Goal: Information Seeking & Learning: Find specific fact

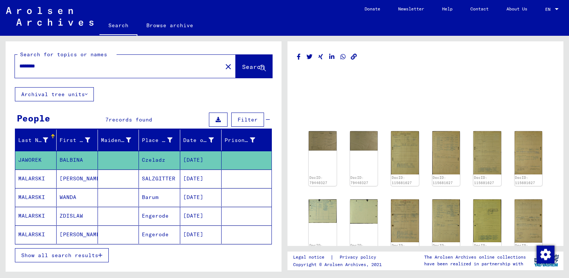
drag, startPoint x: 92, startPoint y: 67, endPoint x: 13, endPoint y: 60, distance: 79.2
click at [13, 60] on div "Search for topics or names ******** close Search" at bounding box center [144, 64] width 276 height 46
type input "********"
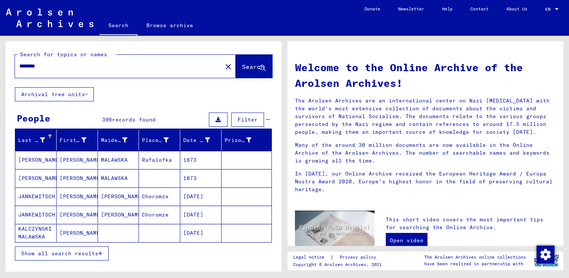
click at [66, 250] on span "Show all search results" at bounding box center [59, 253] width 77 height 7
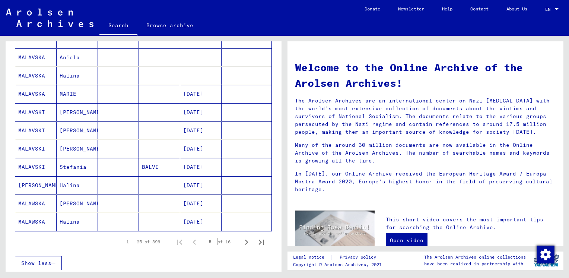
scroll to position [376, 0]
click at [241, 241] on icon "Next page" at bounding box center [246, 242] width 10 height 10
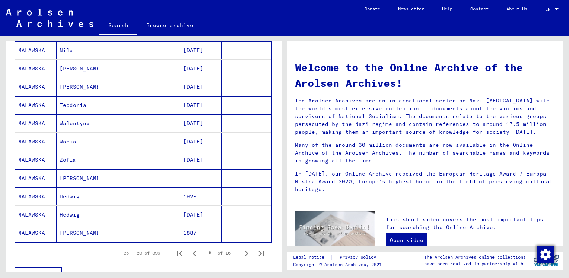
scroll to position [366, 0]
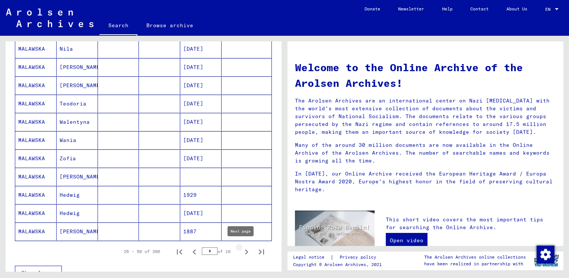
click at [245, 249] on icon "Next page" at bounding box center [246, 251] width 3 height 5
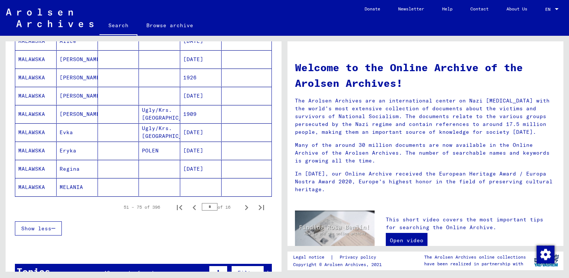
scroll to position [420, 0]
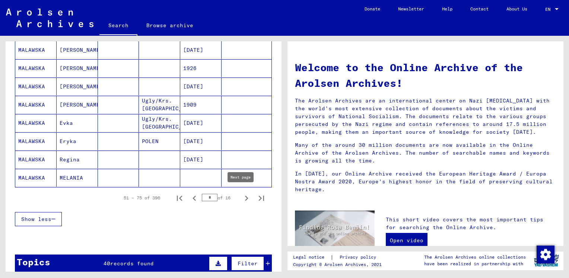
click at [245, 197] on icon "Next page" at bounding box center [246, 197] width 3 height 5
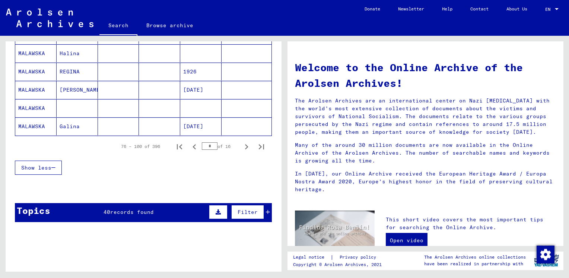
scroll to position [472, 0]
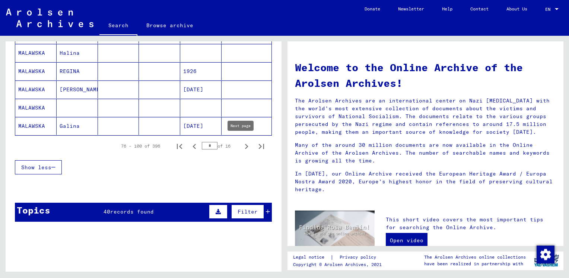
click at [241, 146] on icon "Next page" at bounding box center [246, 146] width 10 height 10
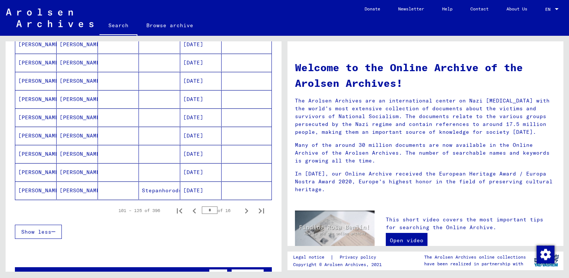
scroll to position [424, 0]
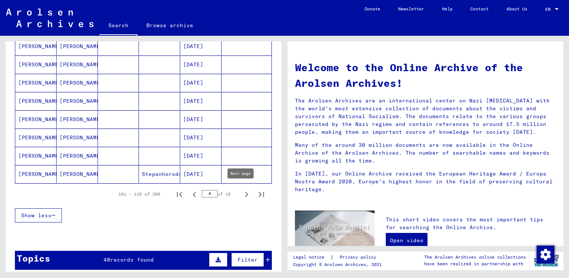
click at [243, 192] on icon "Next page" at bounding box center [246, 194] width 10 height 10
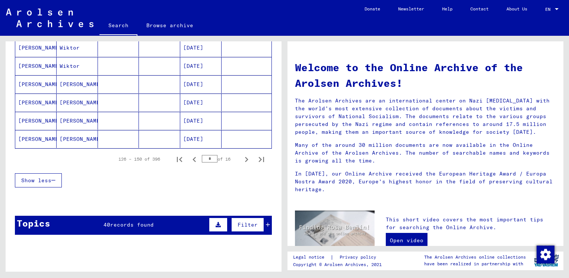
scroll to position [459, 0]
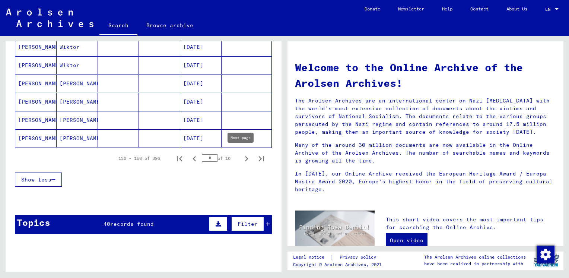
click at [243, 157] on icon "Next page" at bounding box center [246, 158] width 10 height 10
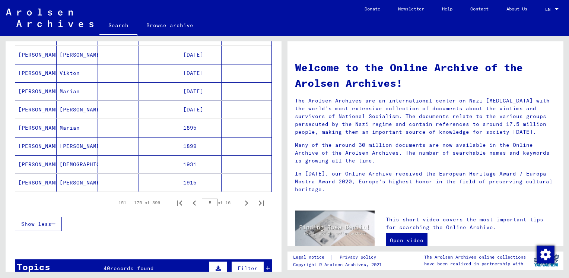
scroll to position [497, 0]
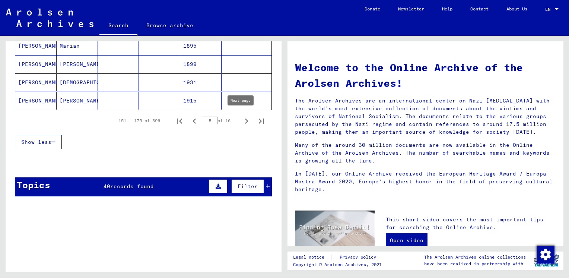
click at [241, 121] on icon "Next page" at bounding box center [246, 121] width 10 height 10
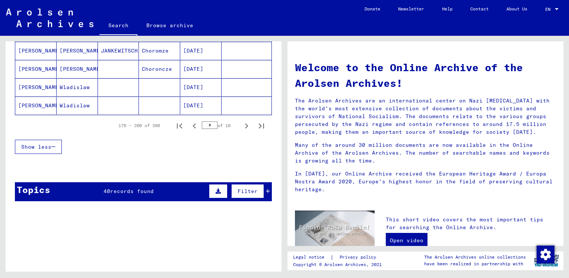
scroll to position [494, 0]
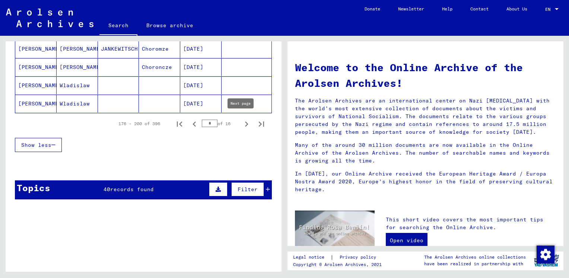
click at [241, 124] on icon "Next page" at bounding box center [246, 124] width 10 height 10
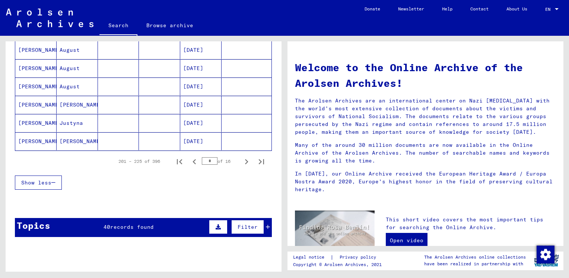
scroll to position [457, 0]
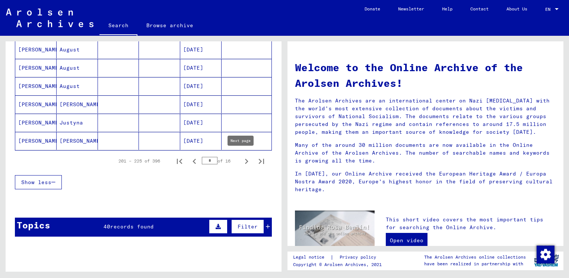
click at [241, 160] on icon "Next page" at bounding box center [246, 161] width 10 height 10
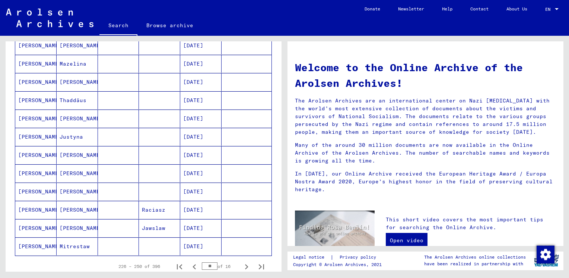
scroll to position [387, 0]
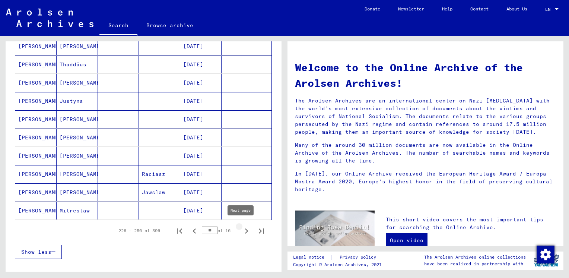
click at [241, 226] on icon "Next page" at bounding box center [246, 231] width 10 height 10
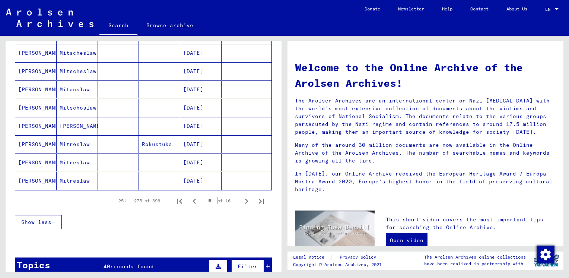
scroll to position [418, 0]
click at [243, 201] on icon "Next page" at bounding box center [246, 200] width 10 height 10
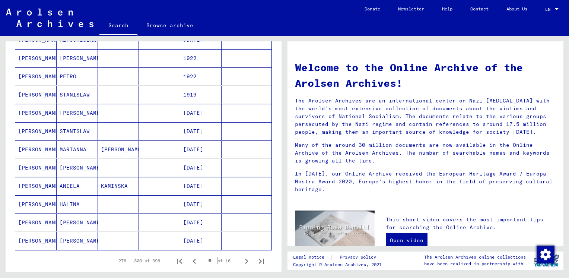
scroll to position [357, 0]
click at [109, 202] on mat-cell at bounding box center [118, 204] width 41 height 18
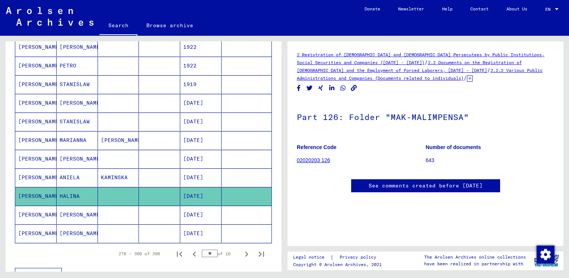
scroll to position [385, 0]
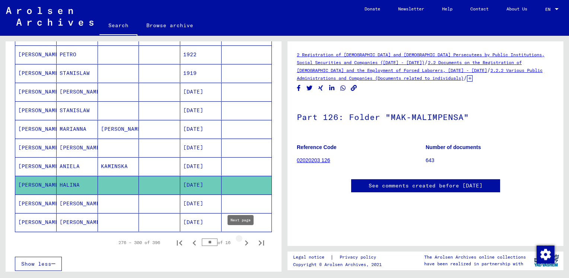
click at [242, 240] on icon "Next page" at bounding box center [246, 242] width 10 height 10
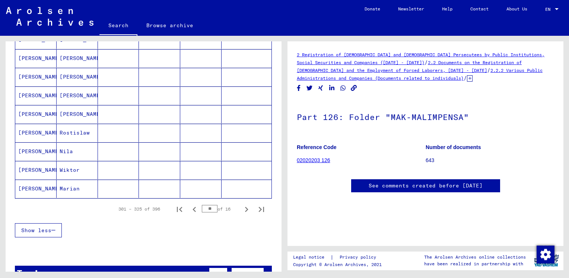
scroll to position [431, 0]
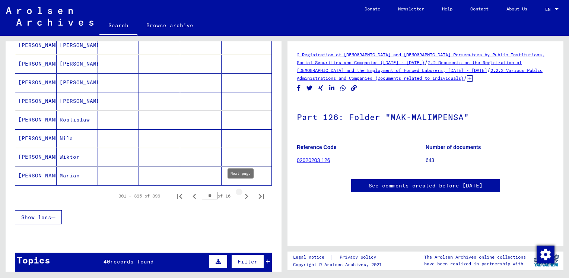
click at [242, 195] on icon "Next page" at bounding box center [246, 196] width 10 height 10
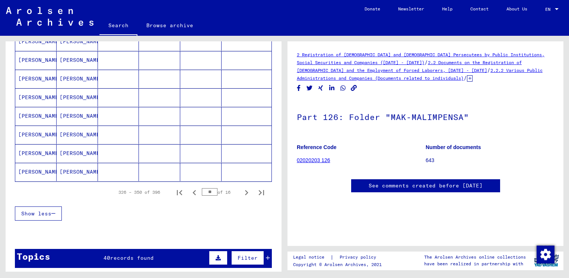
scroll to position [438, 0]
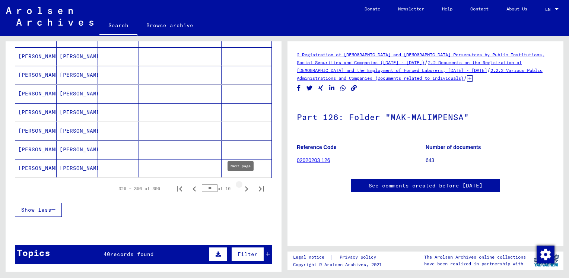
click at [245, 186] on icon "Next page" at bounding box center [246, 188] width 3 height 5
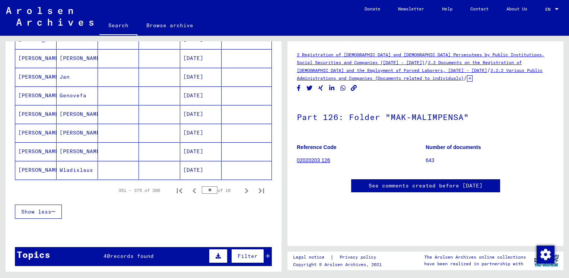
scroll to position [457, 0]
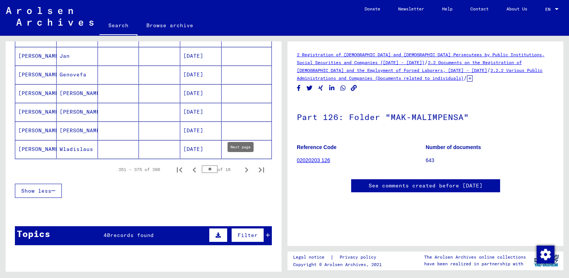
click at [241, 167] on icon "Next page" at bounding box center [246, 170] width 10 height 10
type input "**"
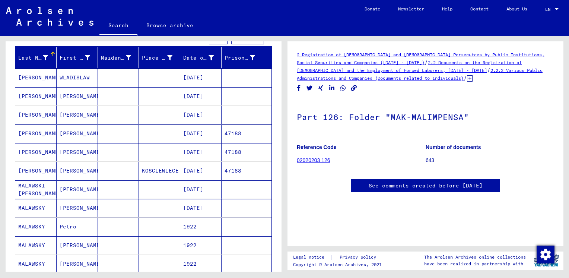
scroll to position [75, 0]
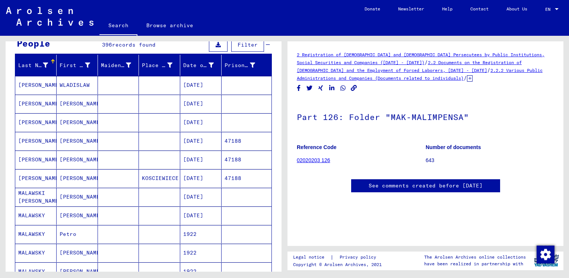
click at [155, 88] on mat-cell at bounding box center [159, 85] width 41 height 18
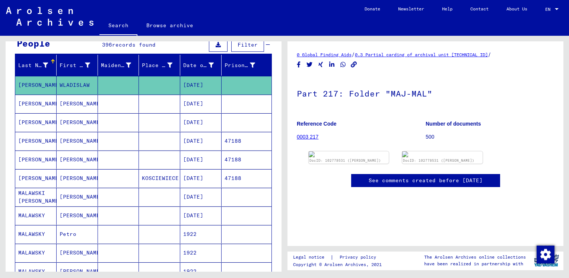
click at [313, 138] on link "0003 217" at bounding box center [308, 137] width 22 height 6
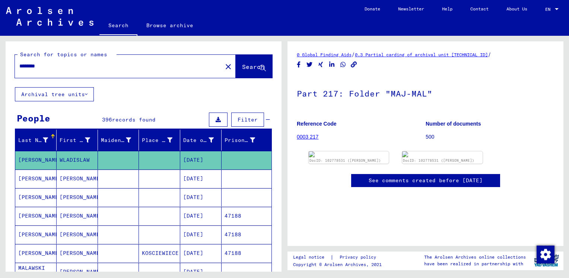
click at [159, 20] on link "Browse archive" at bounding box center [169, 25] width 65 height 18
